Goal: Information Seeking & Learning: Learn about a topic

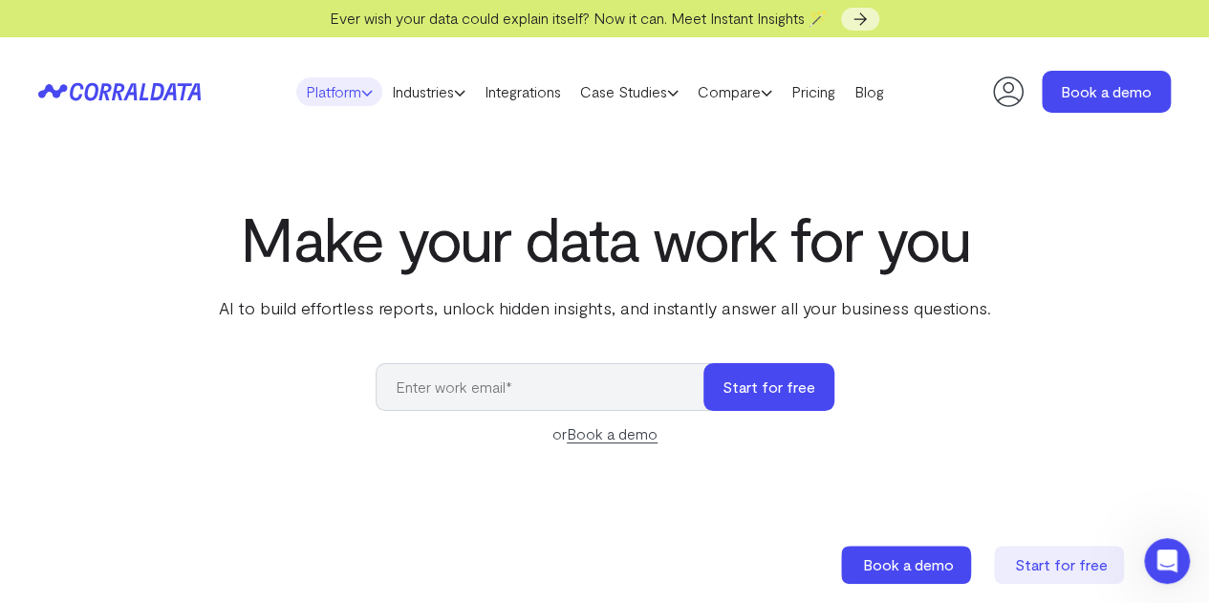
click at [342, 97] on link "Platform" at bounding box center [339, 91] width 86 height 29
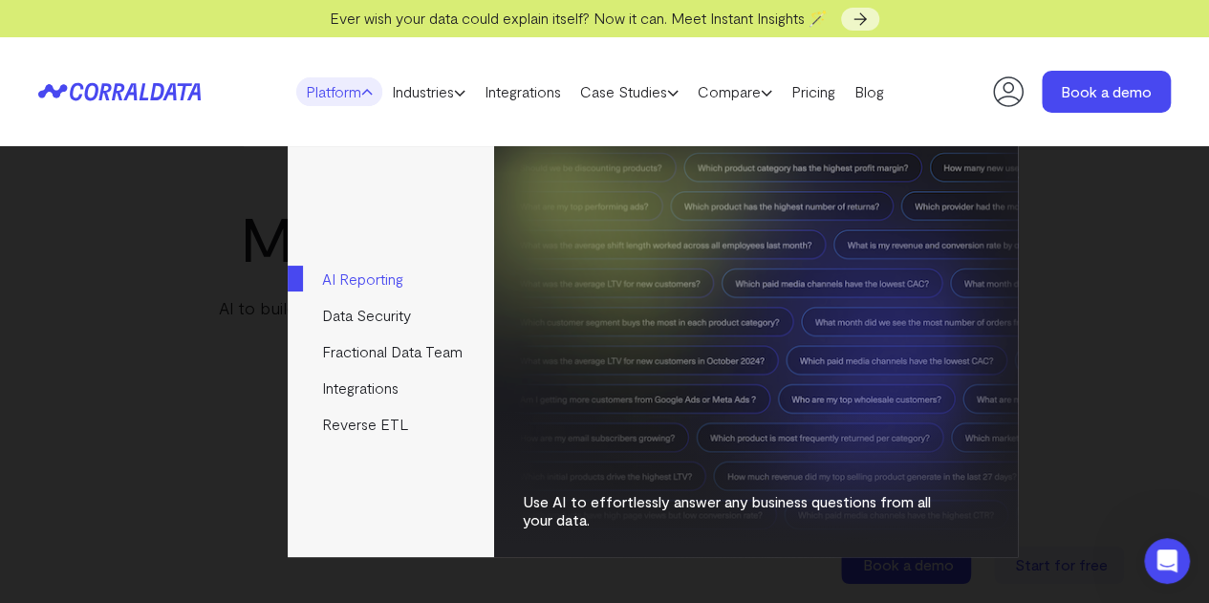
click at [402, 282] on link "AI Reporting" at bounding box center [390, 279] width 205 height 36
